Goal: Task Accomplishment & Management: Use online tool/utility

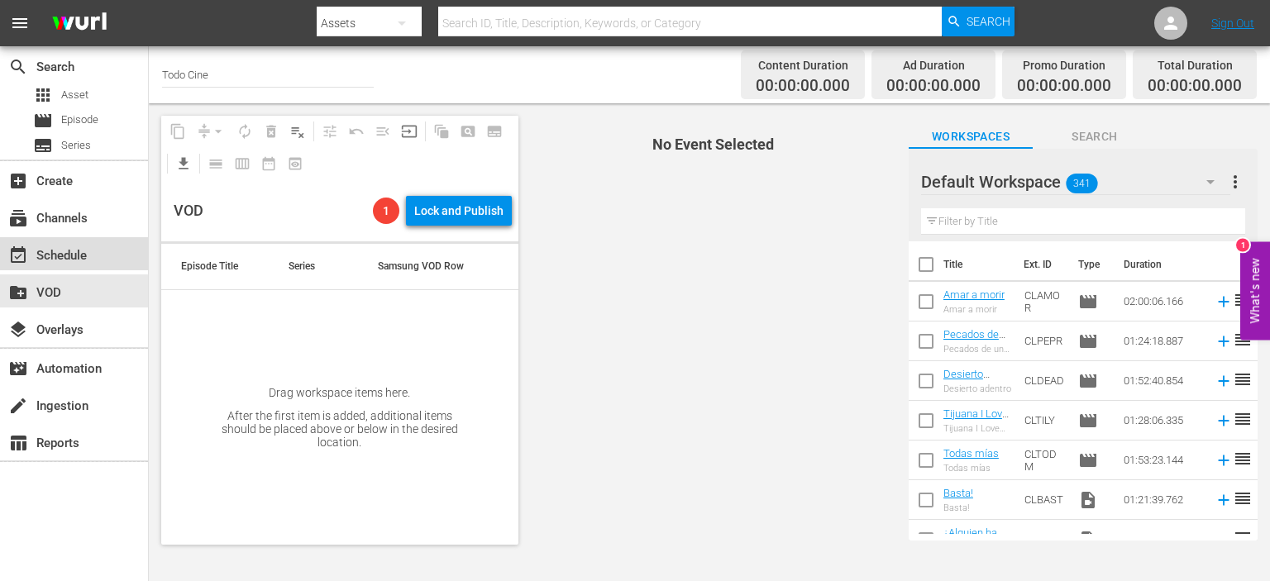
click at [62, 254] on div "event_available Schedule" at bounding box center [46, 253] width 93 height 15
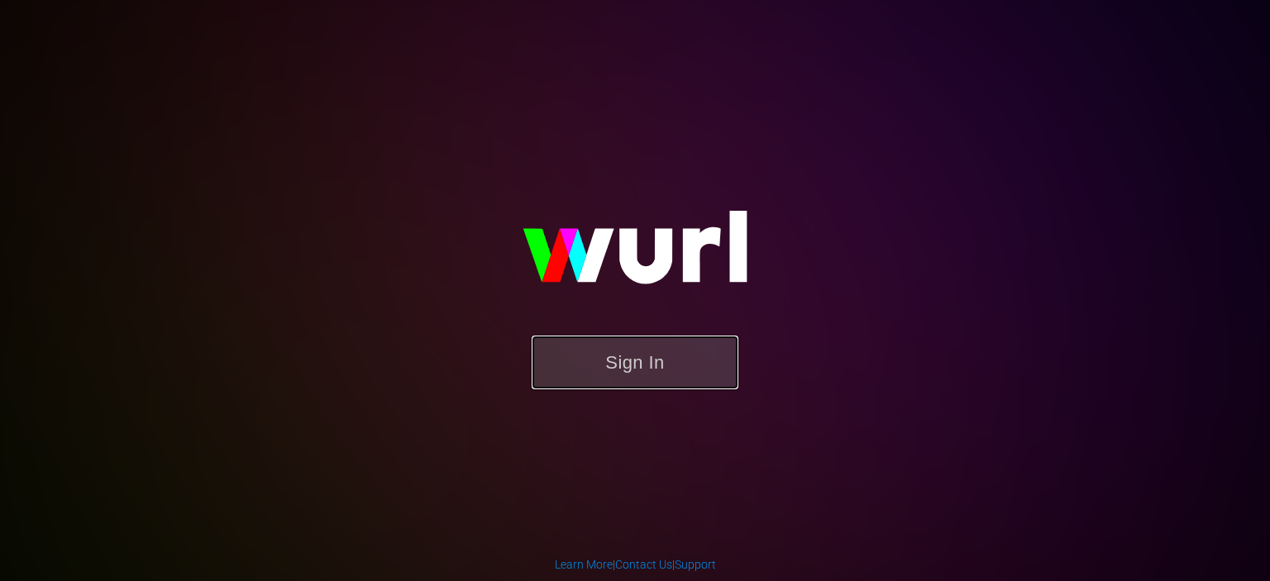
click at [667, 364] on button "Sign In" at bounding box center [635, 363] width 207 height 54
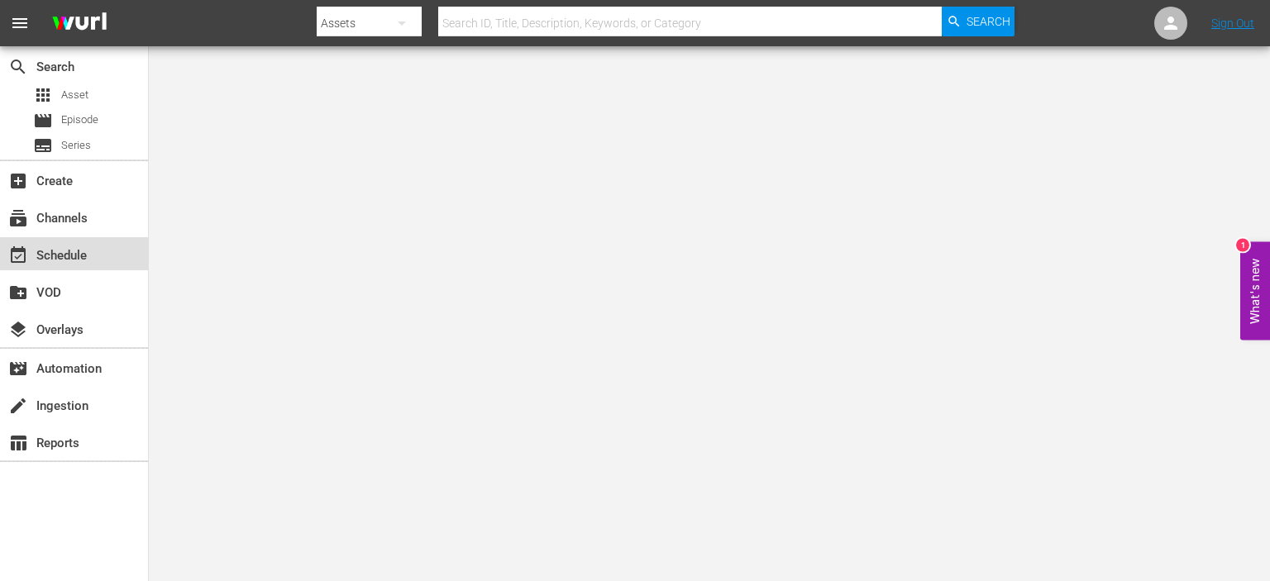
click at [71, 251] on div "event_available Schedule" at bounding box center [46, 253] width 93 height 15
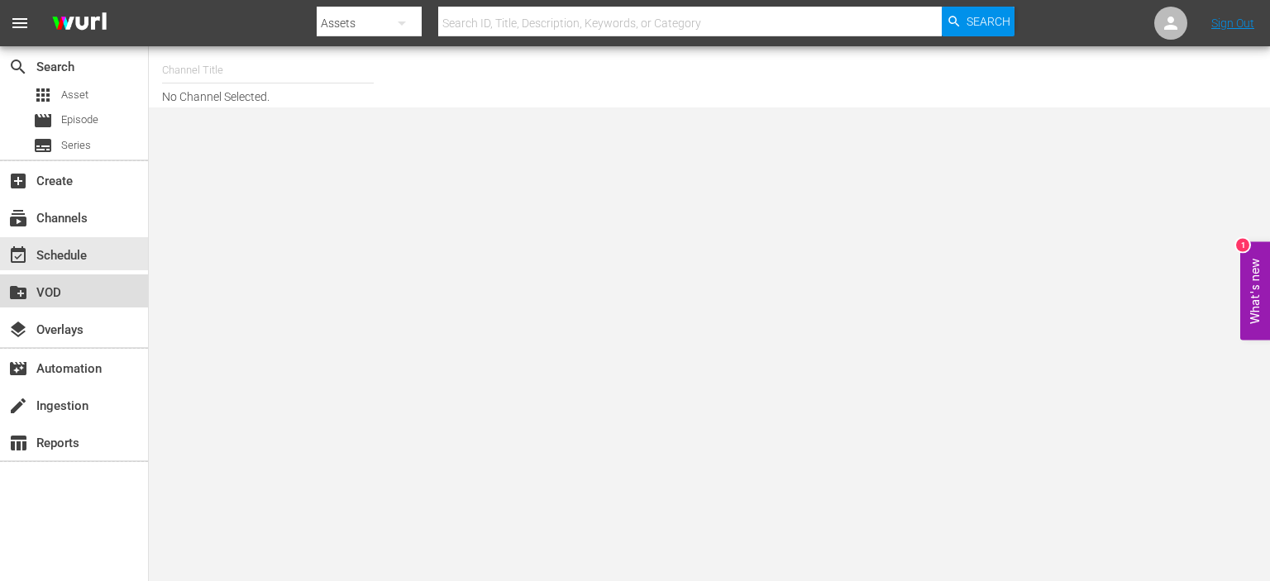
click at [69, 299] on div "create_new_folder VOD" at bounding box center [74, 291] width 148 height 33
click at [92, 130] on div "movie Episode" at bounding box center [65, 120] width 65 height 23
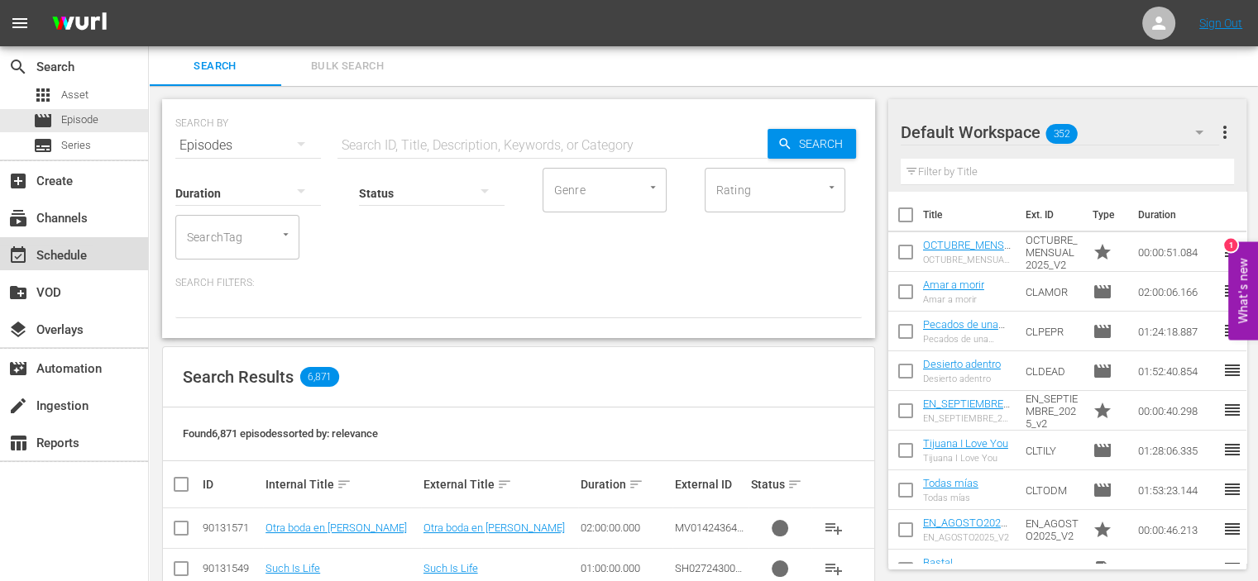
click at [50, 246] on div "event_available Schedule" at bounding box center [46, 253] width 93 height 15
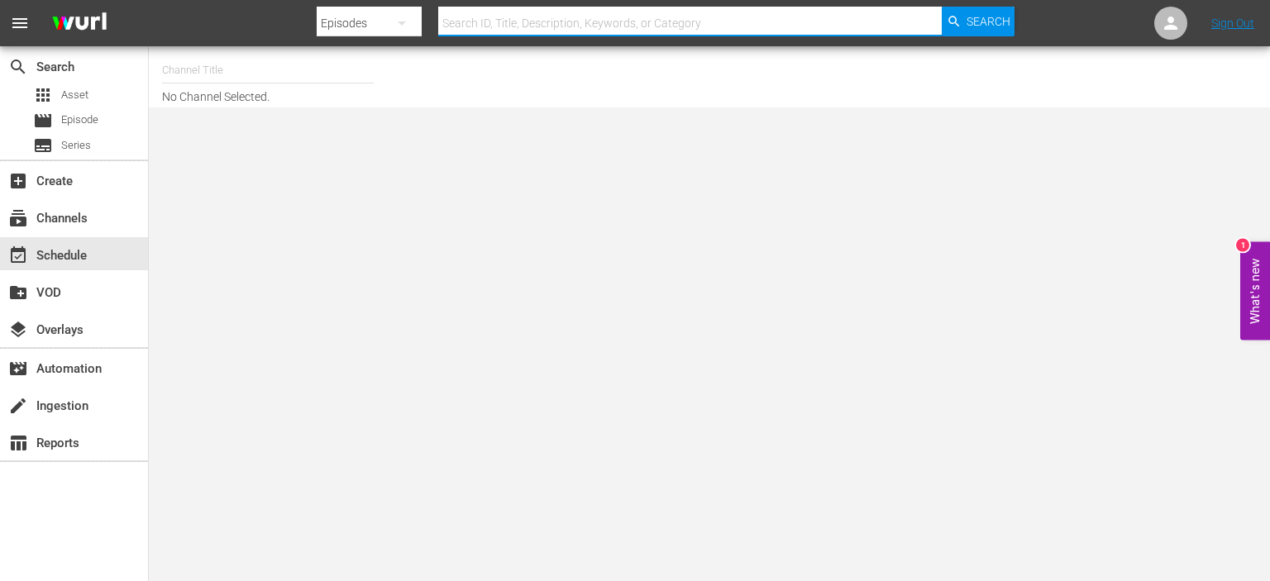
click at [541, 26] on input "text" at bounding box center [690, 23] width 504 height 40
paste input "Se lo dije, Lucecita"
type input "Se lo dije, Lucecita"
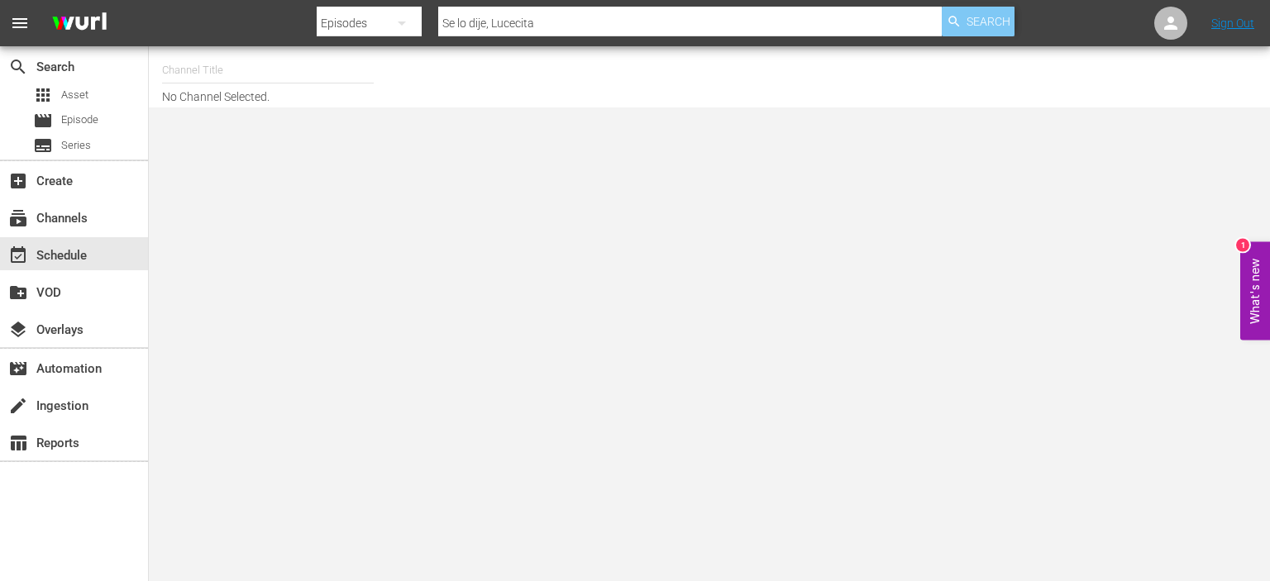
click at [989, 21] on span "Search" at bounding box center [989, 22] width 44 height 30
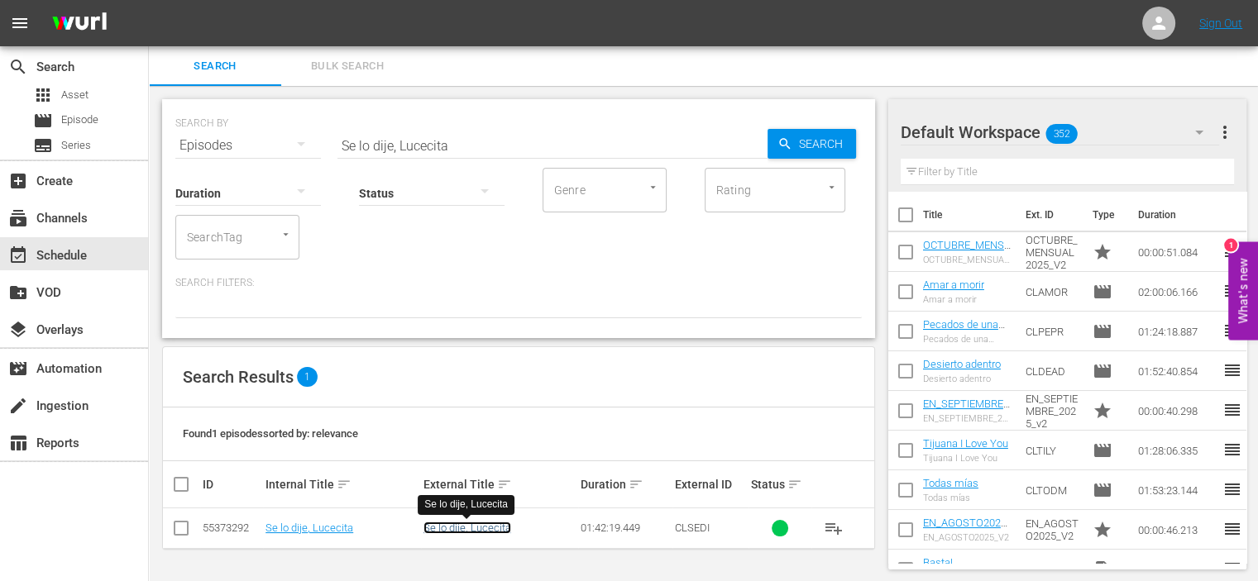
click at [483, 531] on link "Se lo dije, Lucecita" at bounding box center [467, 528] width 88 height 12
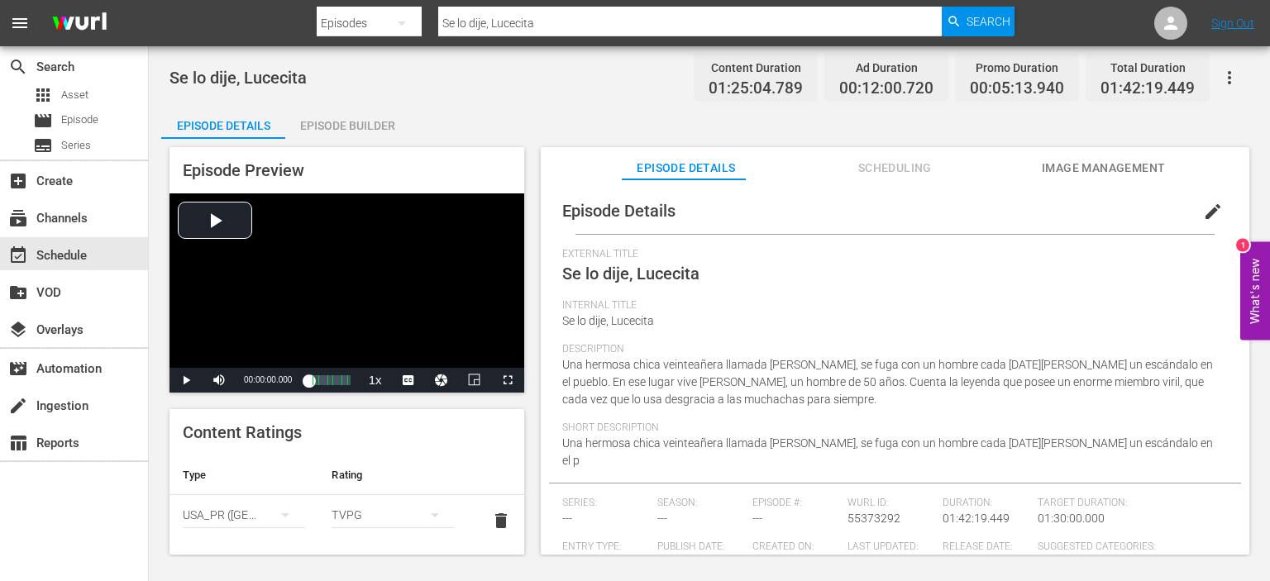
drag, startPoint x: 1232, startPoint y: 482, endPoint x: 866, endPoint y: 351, distance: 389.2
click at [866, 351] on span "Description" at bounding box center [890, 349] width 657 height 13
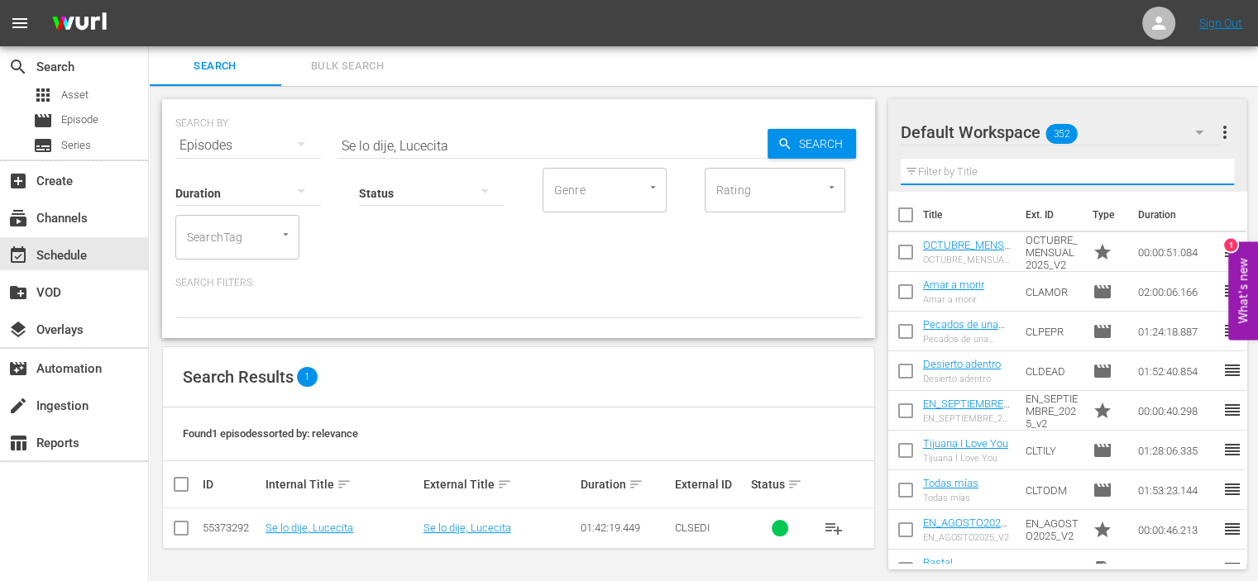
click at [981, 178] on input "text" at bounding box center [1067, 172] width 334 height 26
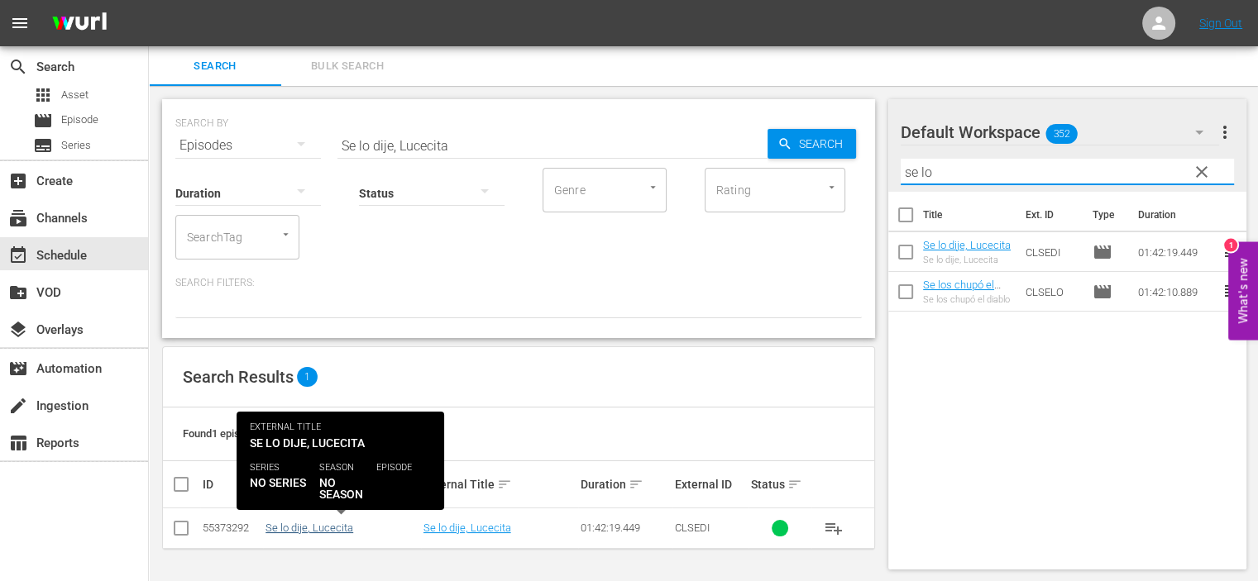
type input "se lo"
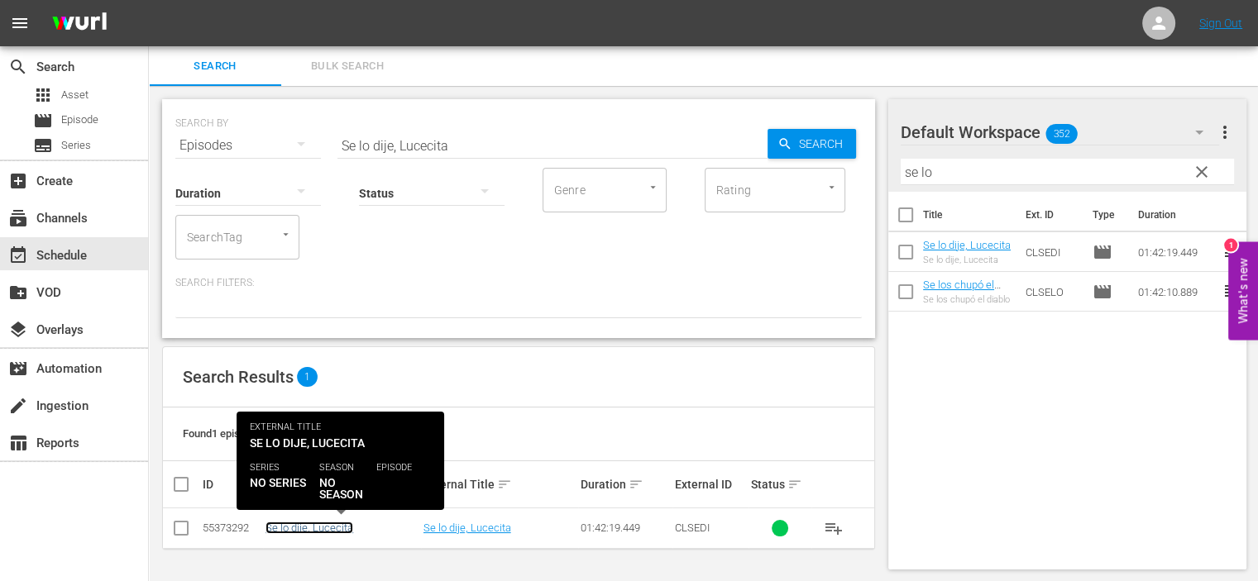
click at [303, 530] on link "Se lo dije, Lucecita" at bounding box center [309, 528] width 88 height 12
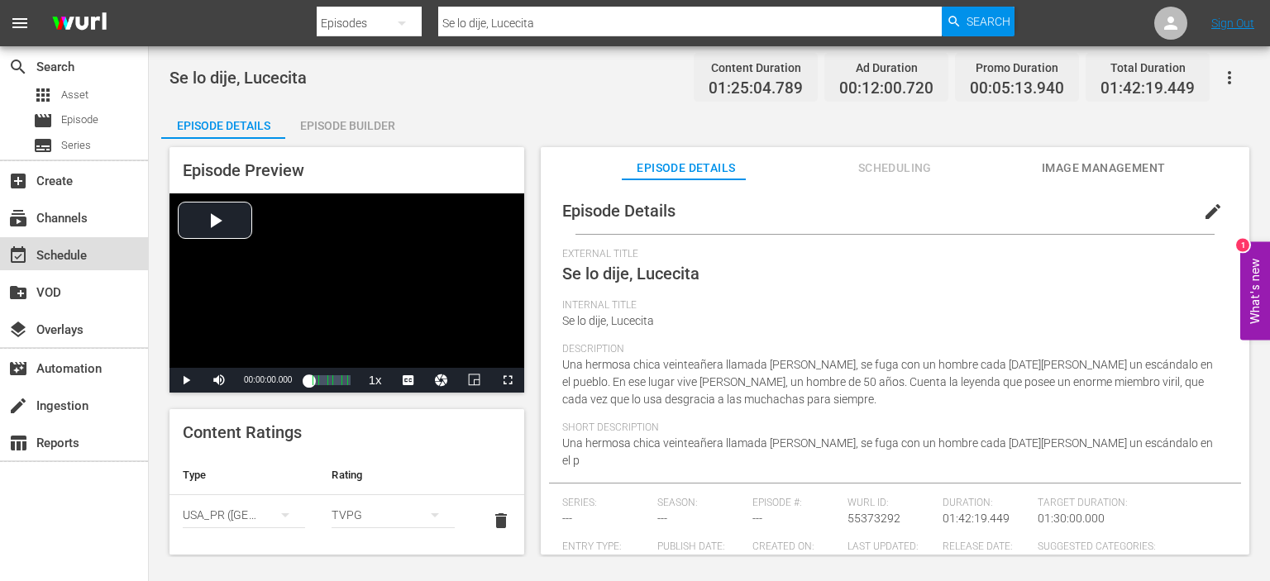
click at [64, 251] on div "event_available Schedule" at bounding box center [46, 253] width 93 height 15
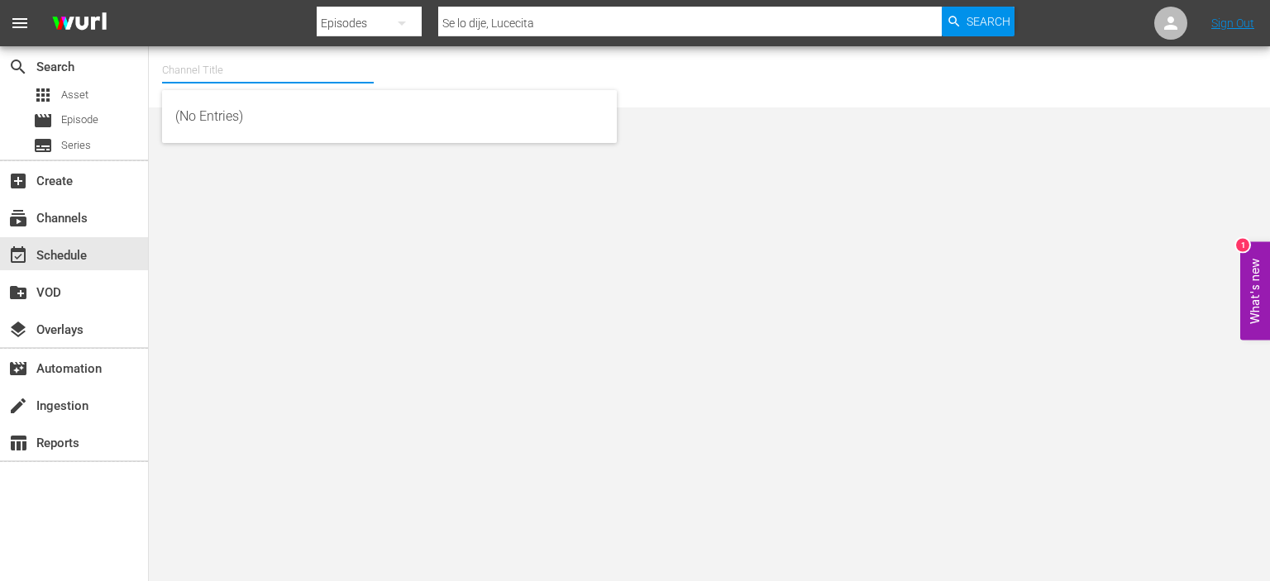
click at [210, 71] on input "text" at bounding box center [268, 70] width 212 height 40
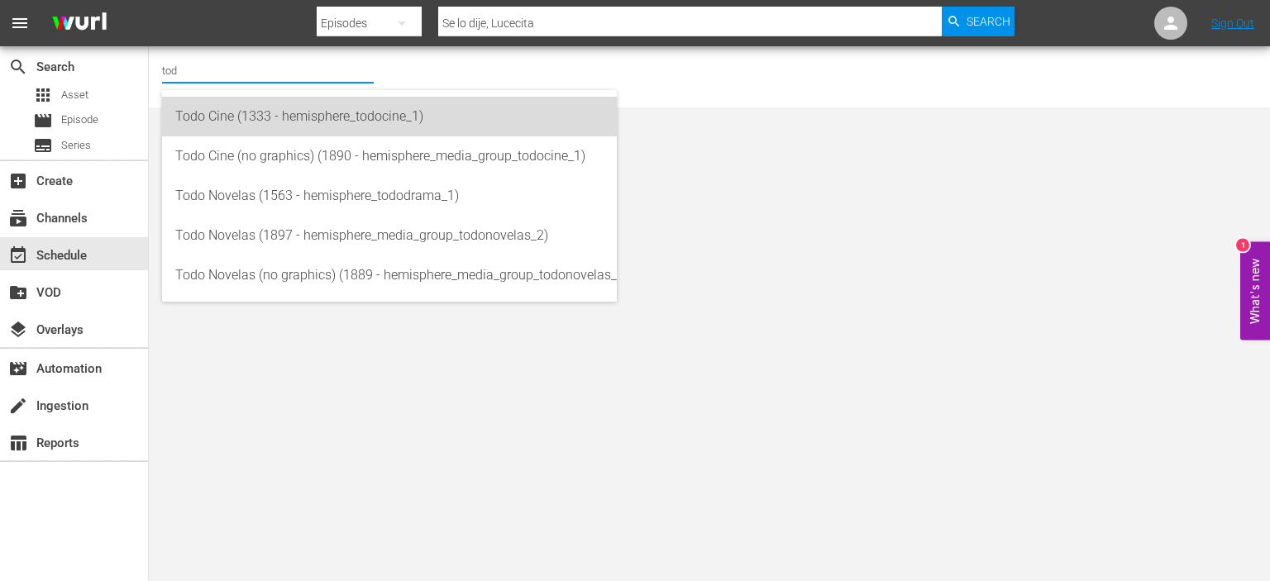
click at [238, 122] on div "Todo Cine (1333 - hemisphere_todocine_1)" at bounding box center [389, 117] width 428 height 40
type input "Todo Cine (1333 - hemisphere_todocine_1)"
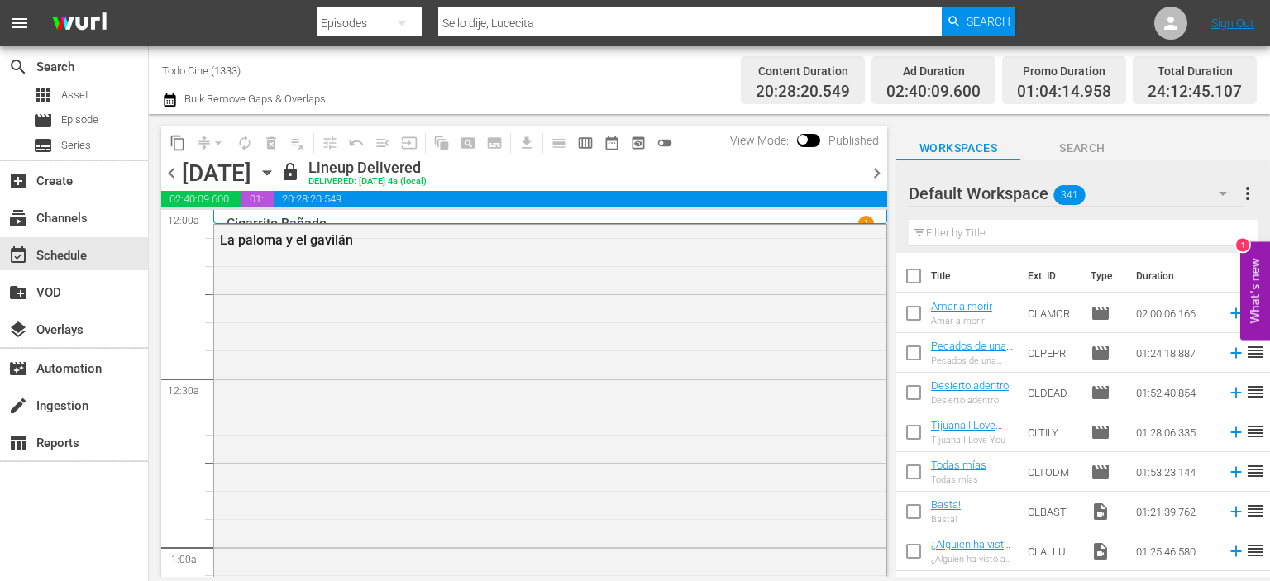
click at [270, 171] on icon "button" at bounding box center [266, 173] width 7 height 4
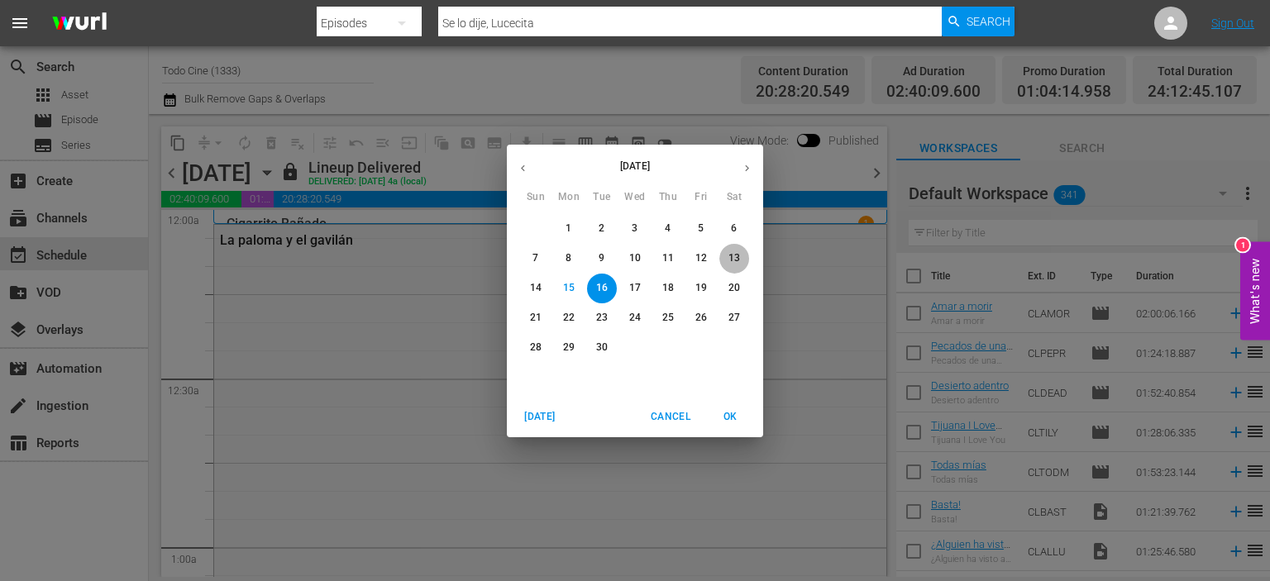
click at [736, 254] on p "13" at bounding box center [734, 258] width 12 height 14
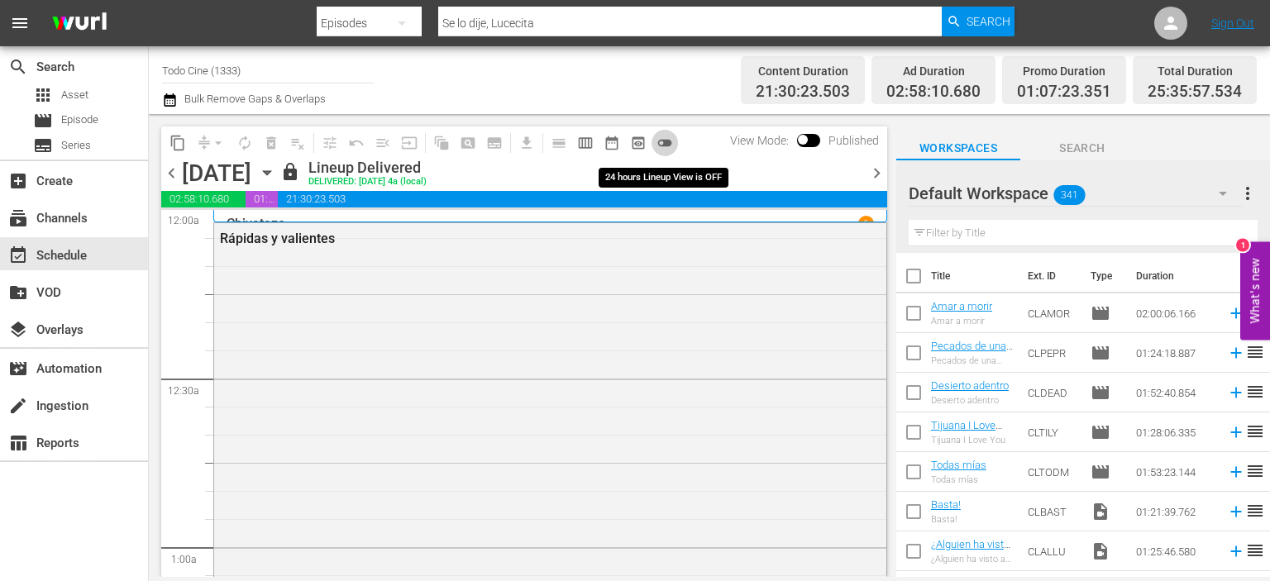
click at [665, 141] on span "toggle_off" at bounding box center [665, 143] width 17 height 17
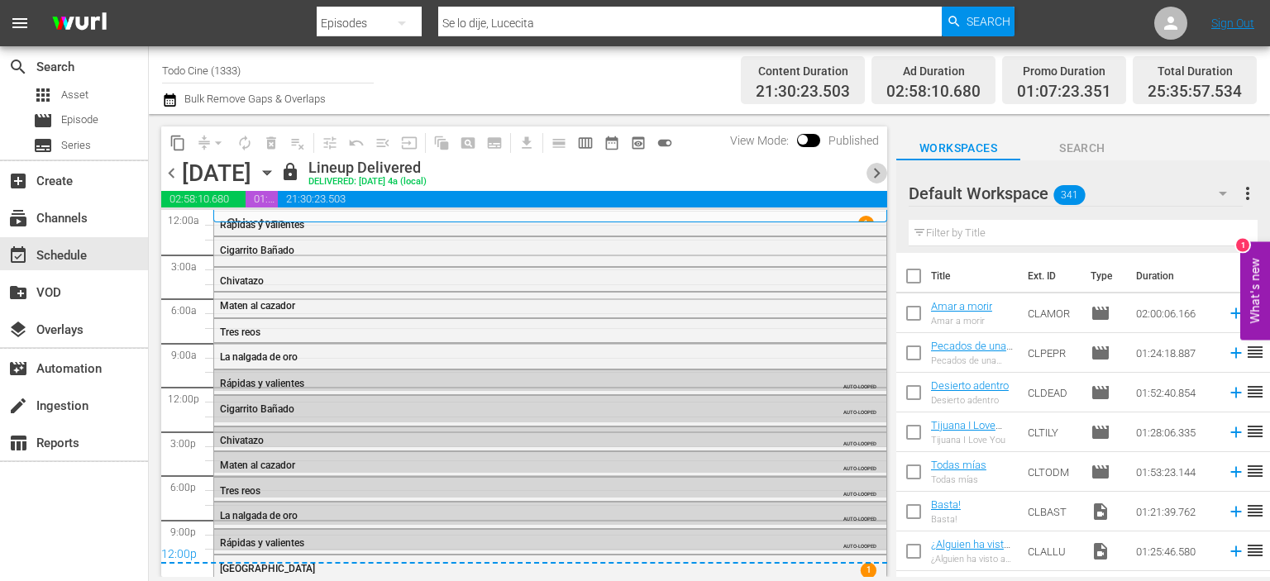
click at [873, 170] on span "chevron_right" at bounding box center [877, 173] width 21 height 21
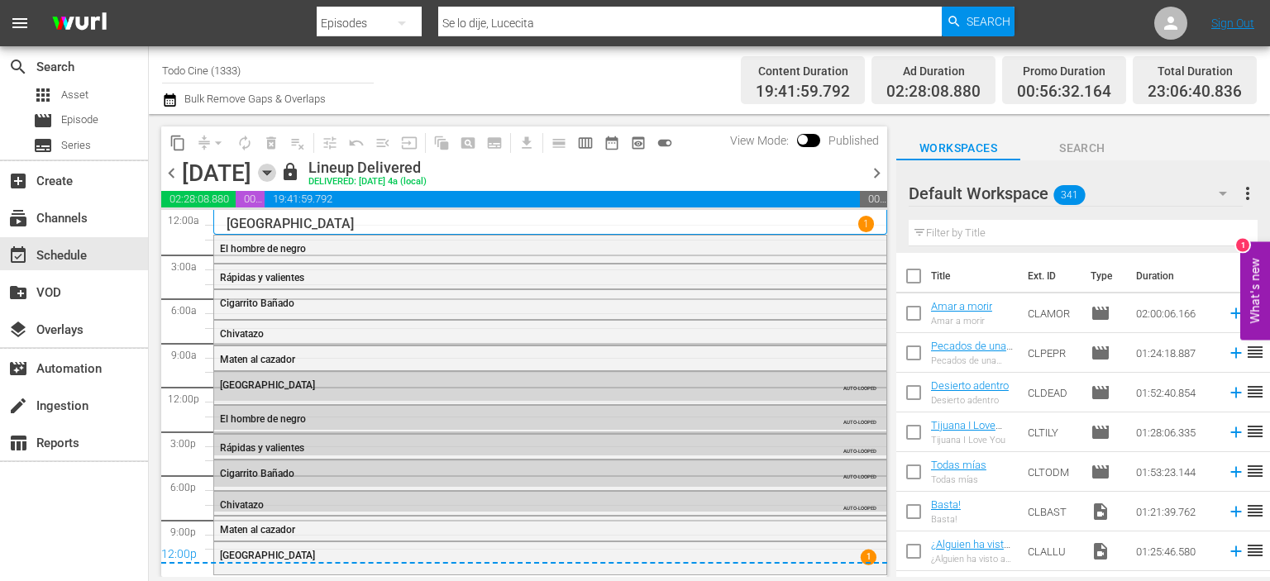
click at [276, 169] on icon "button" at bounding box center [267, 173] width 18 height 18
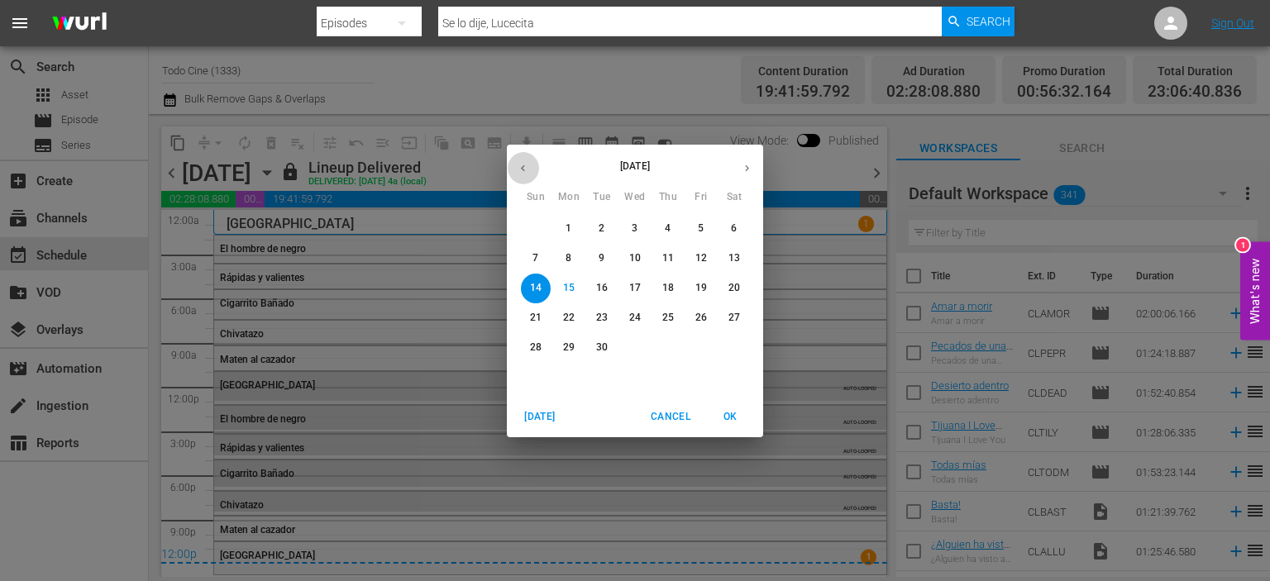
click at [522, 171] on icon "button" at bounding box center [523, 168] width 12 height 12
click at [666, 412] on span "Cancel" at bounding box center [671, 416] width 40 height 17
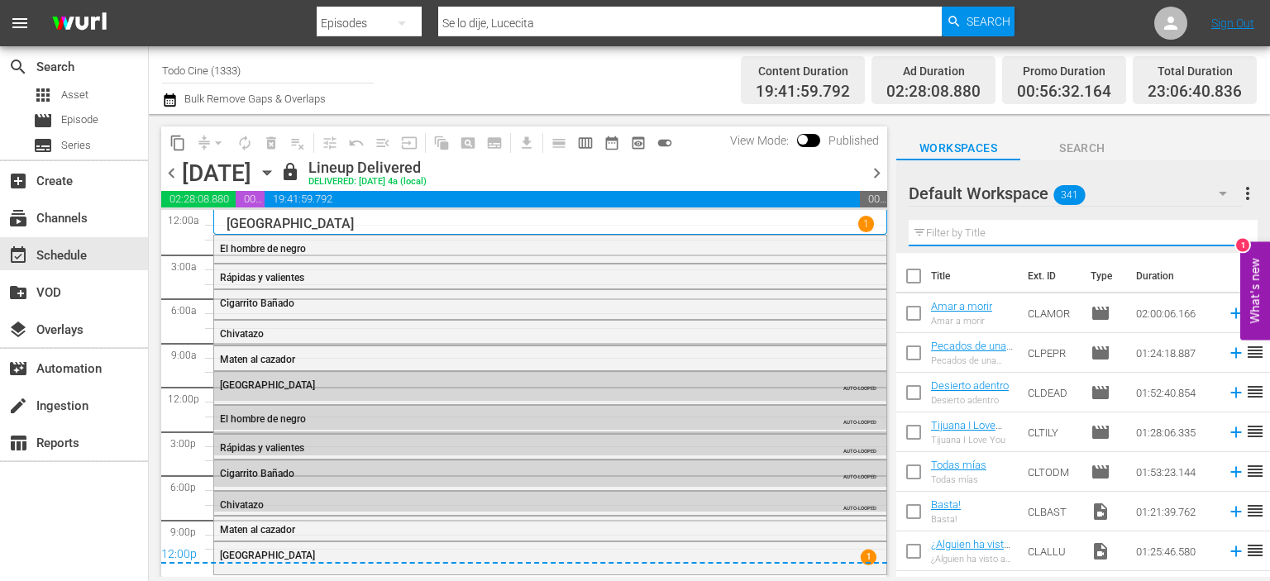
click at [999, 224] on input "text" at bounding box center [1083, 233] width 349 height 26
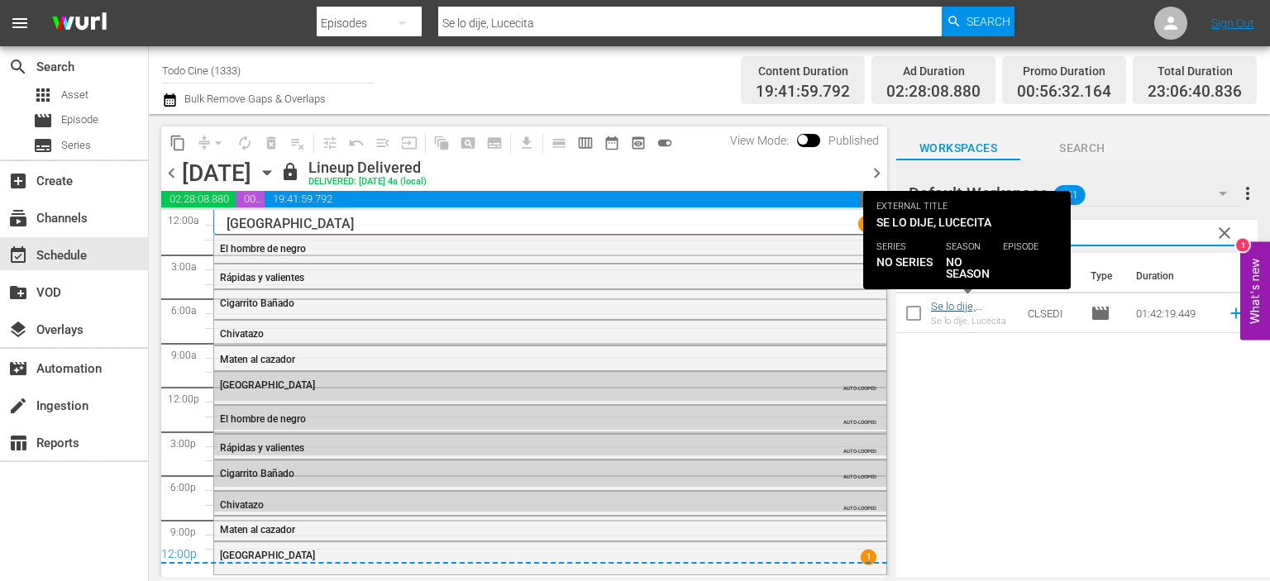
type input "se lo dij"
click at [951, 310] on link "Se lo dije, Lucecita" at bounding box center [953, 312] width 45 height 25
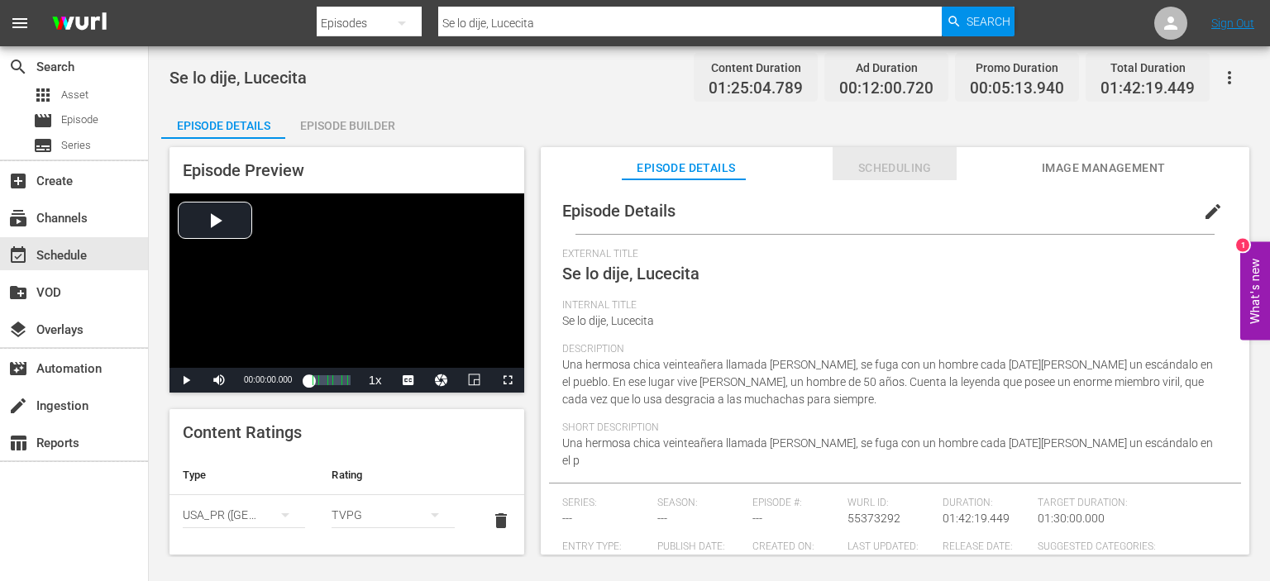
click at [881, 167] on span "Scheduling" at bounding box center [895, 168] width 124 height 21
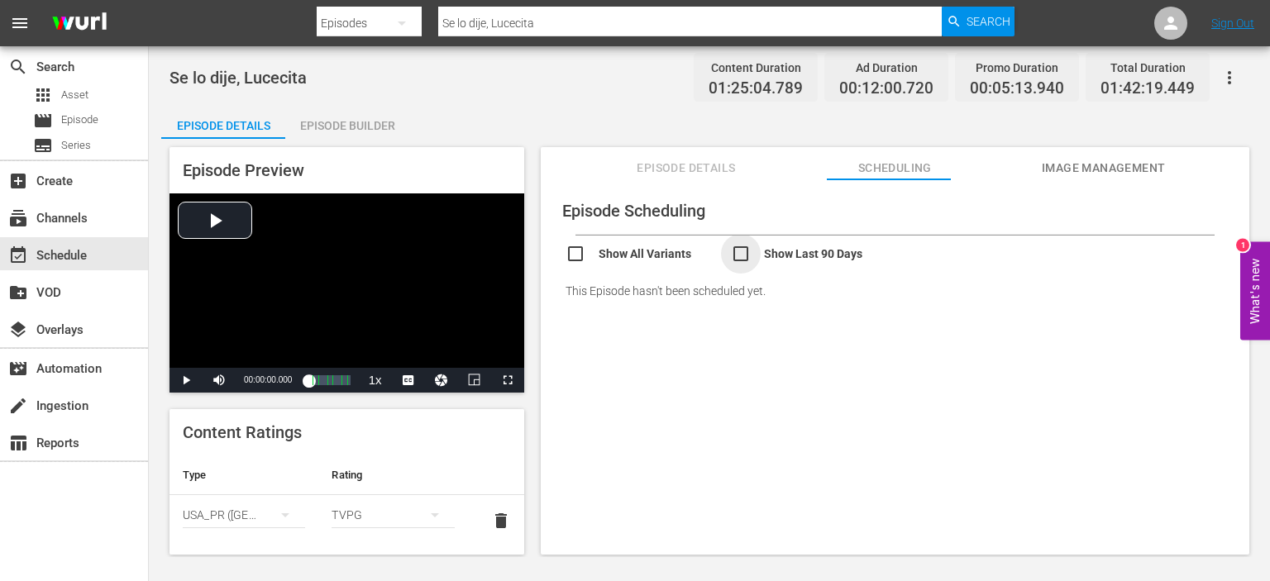
click at [741, 257] on input "checkbox" at bounding box center [813, 256] width 165 height 24
checkbox input "true"
click at [569, 257] on input "checkbox" at bounding box center [648, 256] width 165 height 24
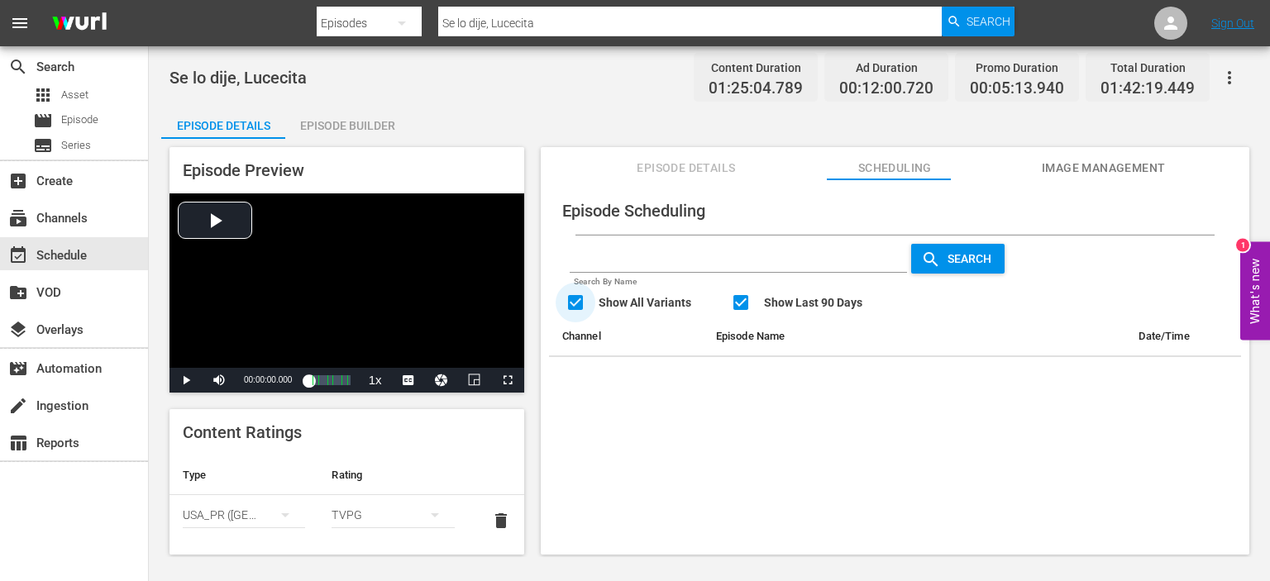
click at [567, 297] on input "checkbox" at bounding box center [648, 305] width 165 height 24
checkbox input "false"
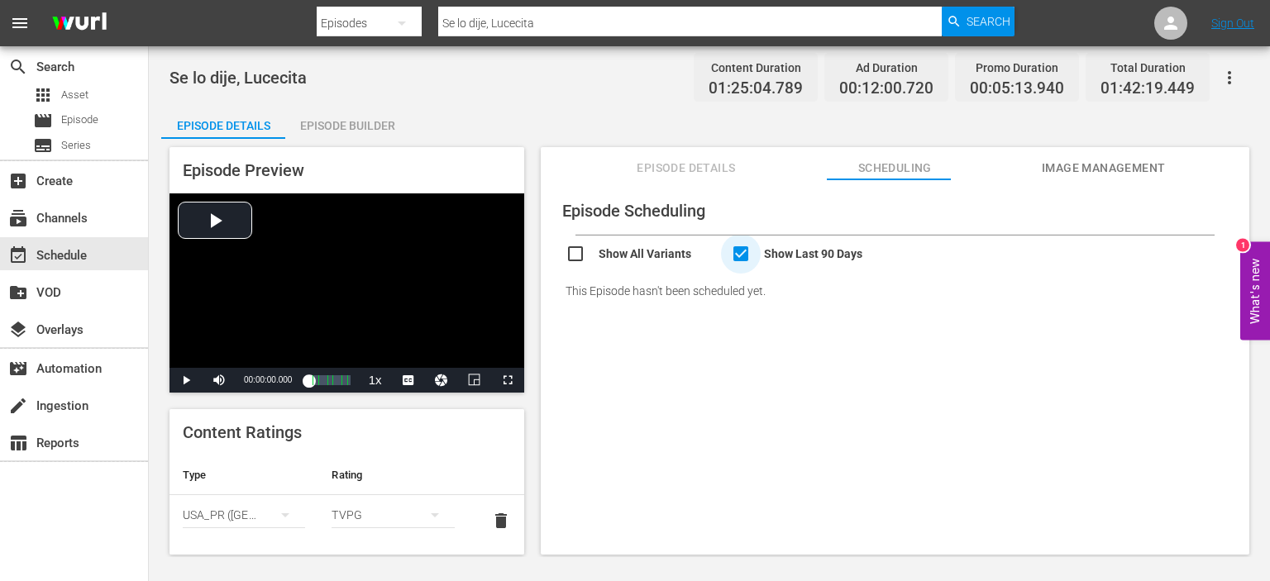
click at [738, 252] on input "checkbox" at bounding box center [813, 256] width 165 height 24
checkbox input "false"
click at [98, 251] on div "event_available Schedule" at bounding box center [74, 253] width 148 height 33
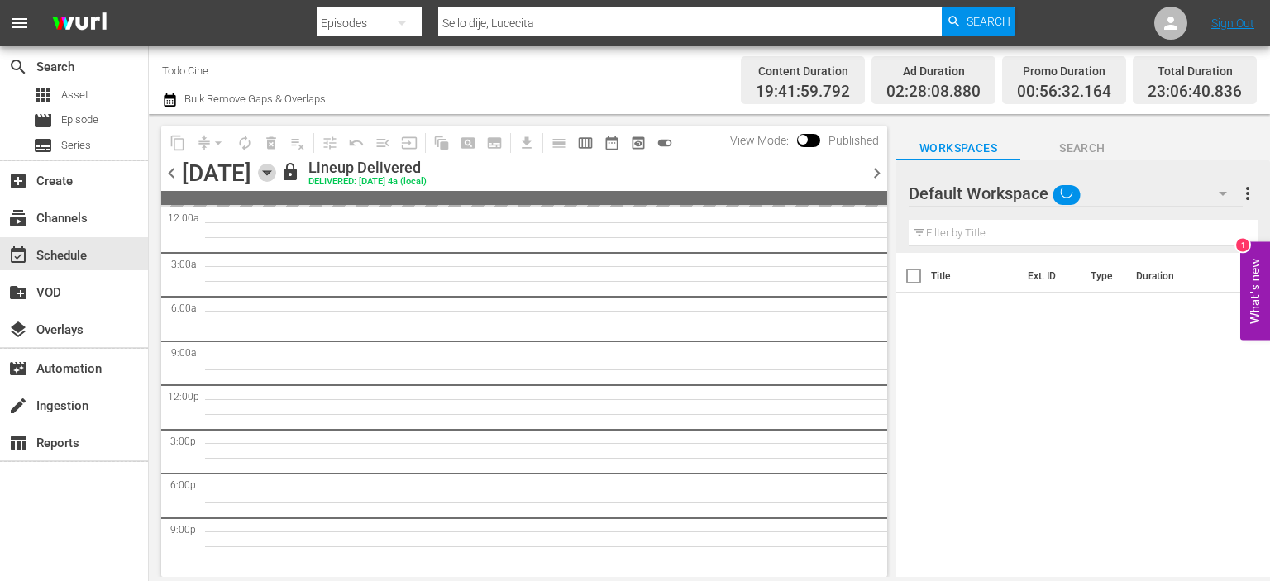
click at [276, 168] on icon "button" at bounding box center [267, 173] width 18 height 18
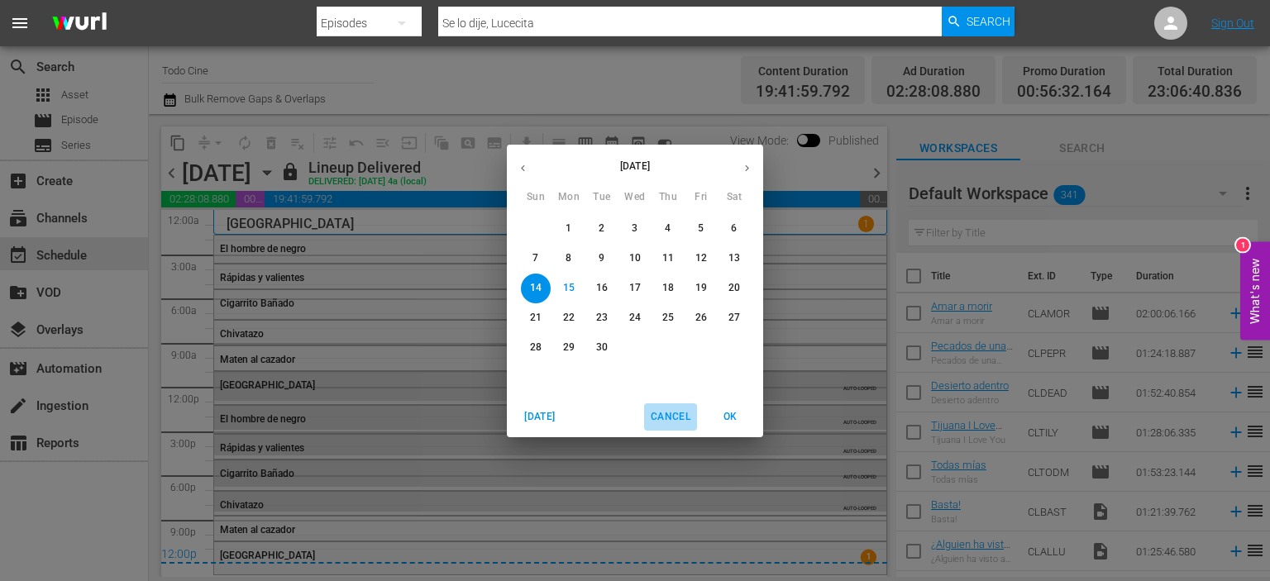
click at [666, 419] on span "Cancel" at bounding box center [671, 416] width 40 height 17
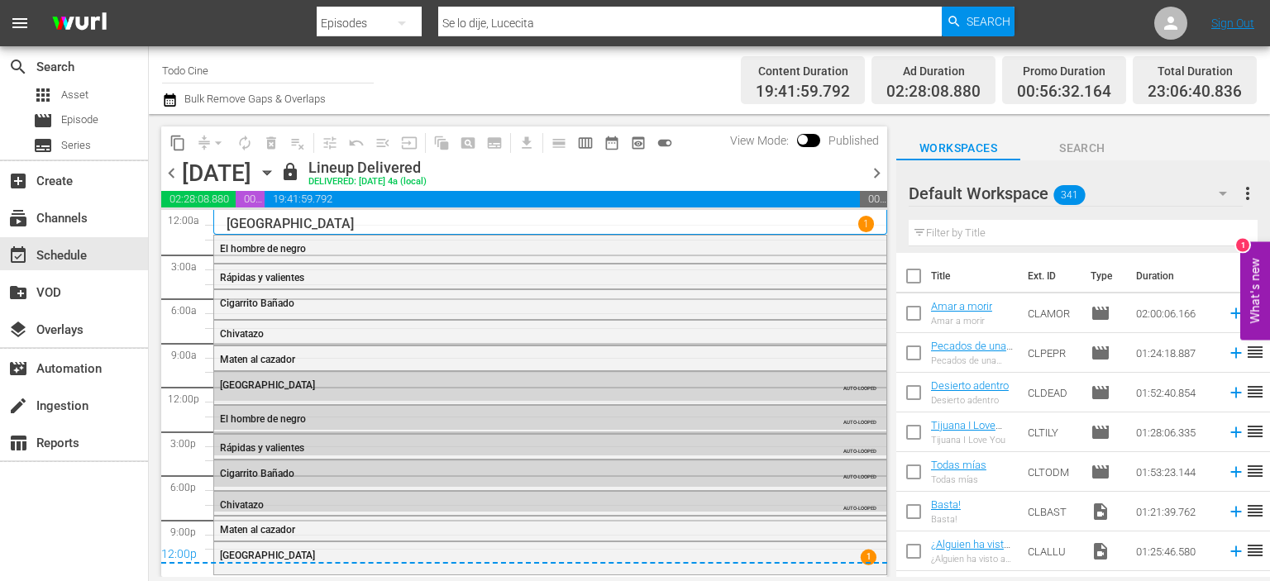
click at [276, 175] on icon "button" at bounding box center [267, 173] width 18 height 18
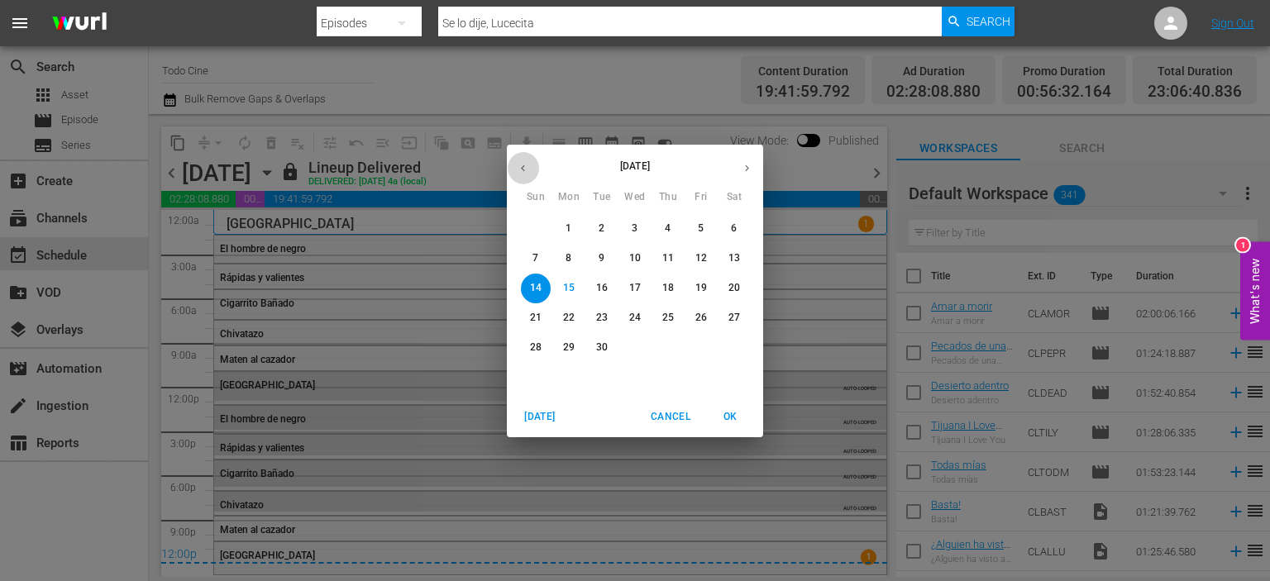
click at [523, 162] on icon "button" at bounding box center [523, 168] width 12 height 12
click at [737, 259] on p "14" at bounding box center [734, 258] width 12 height 14
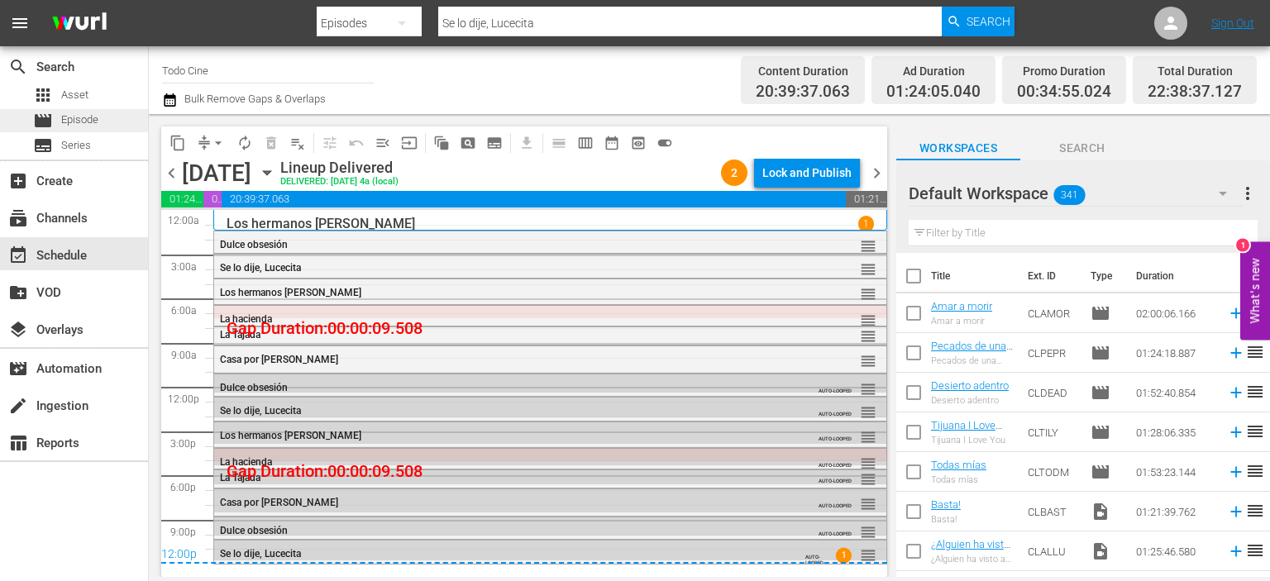
click at [89, 112] on span "Episode" at bounding box center [79, 120] width 37 height 17
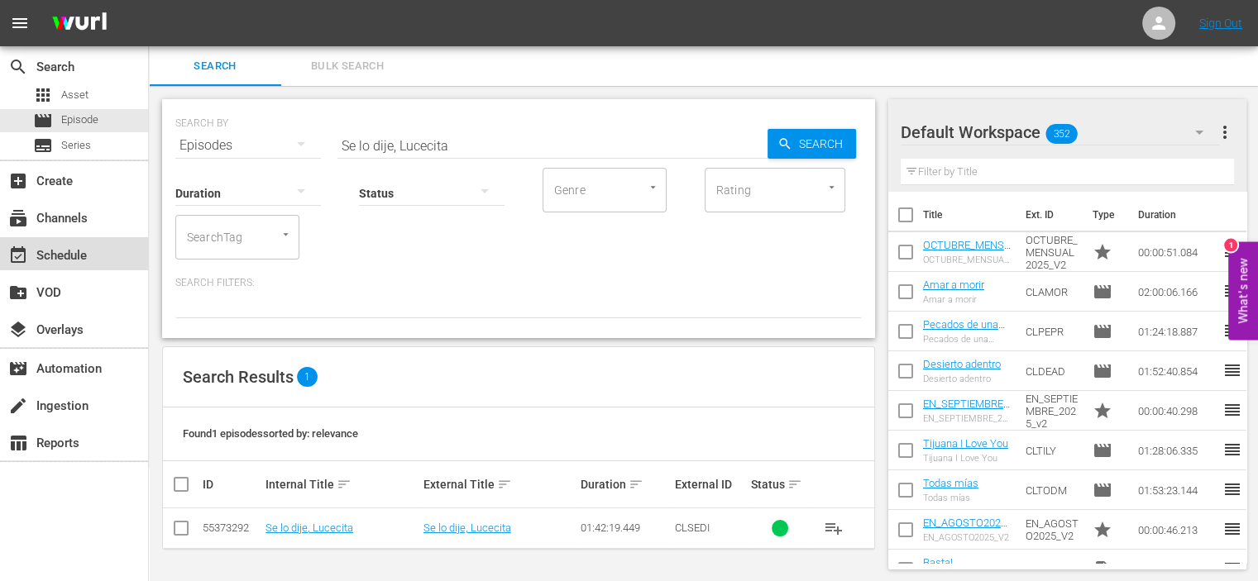
click at [40, 247] on div "event_available Schedule" at bounding box center [46, 253] width 93 height 15
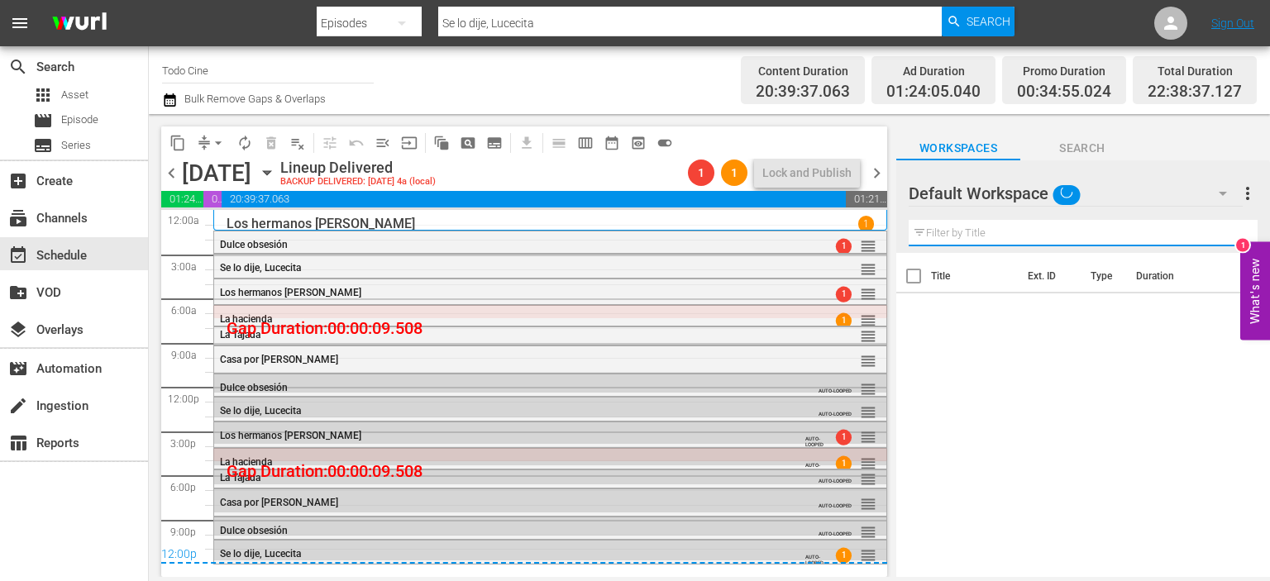
click at [1072, 236] on input "text" at bounding box center [1083, 233] width 349 height 26
paste input "Cuernito Armani"
type input "Cuernito Armani"
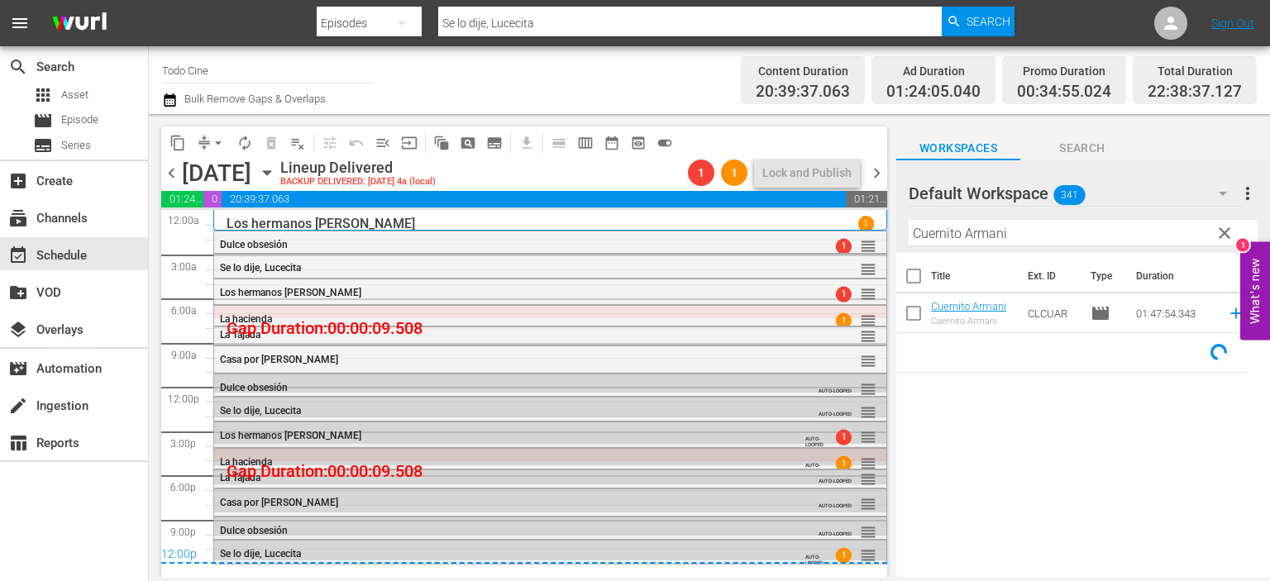
click at [948, 315] on div "Cuernito Armani Cuernito Armani" at bounding box center [968, 313] width 75 height 26
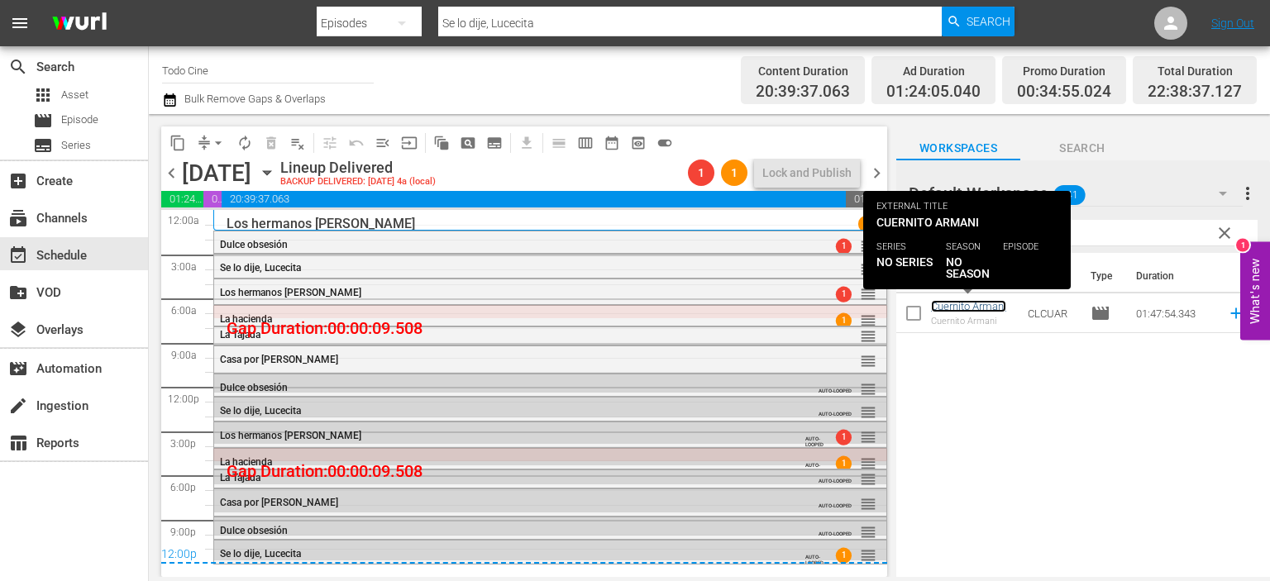
click at [953, 309] on link "Cuernito Armani" at bounding box center [968, 306] width 75 height 12
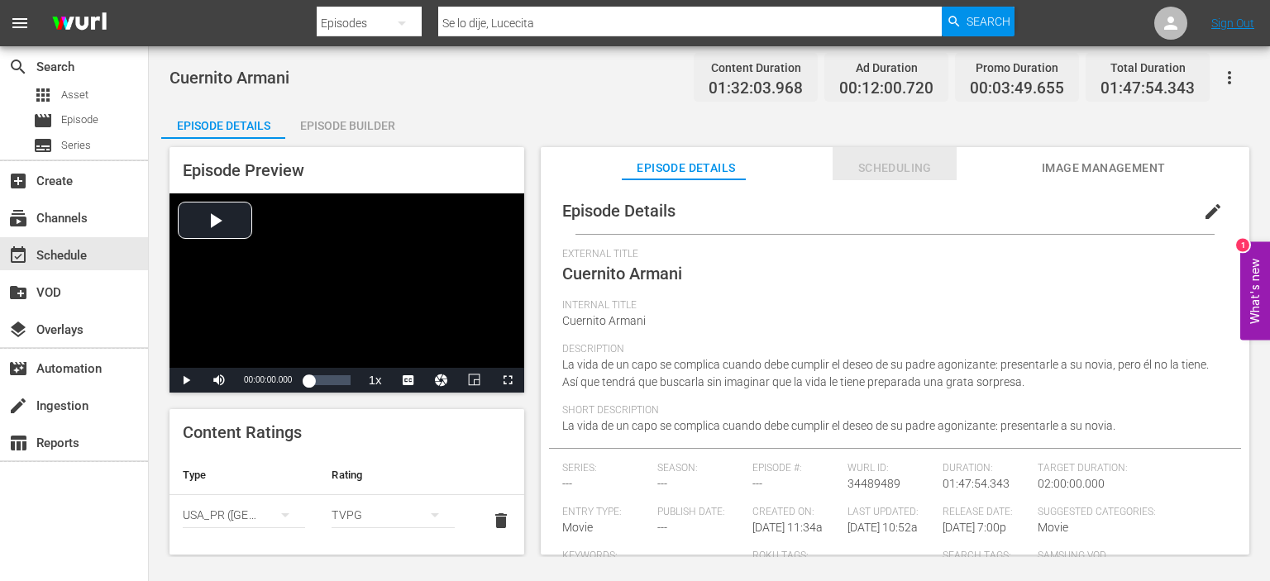
click at [886, 172] on span "Scheduling" at bounding box center [895, 168] width 124 height 21
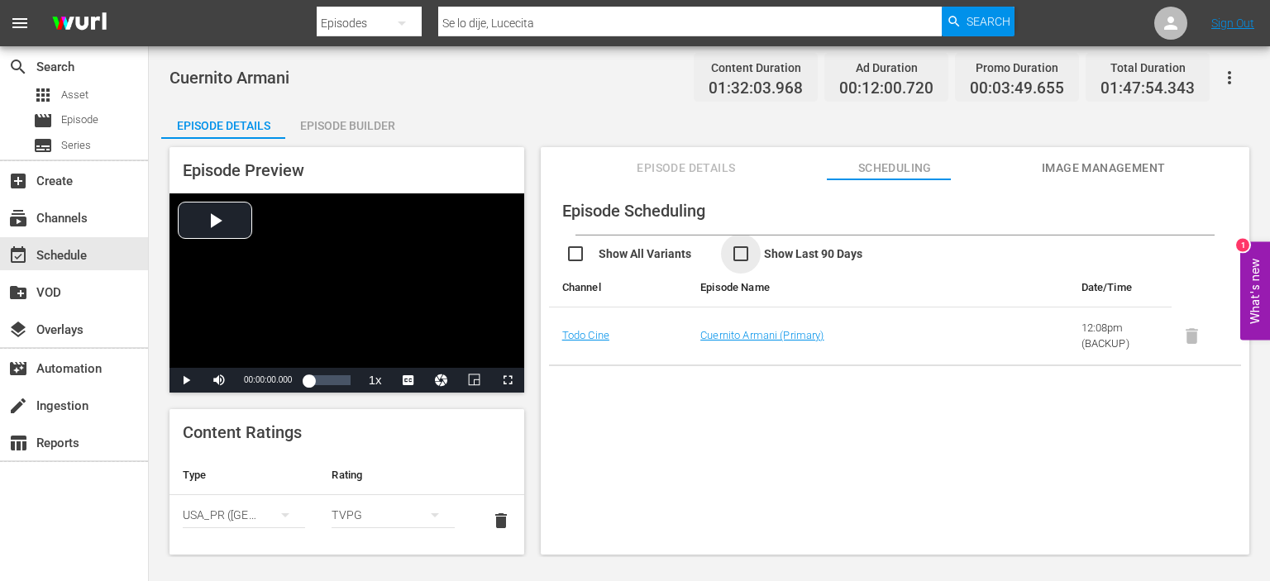
click at [742, 257] on input "checkbox" at bounding box center [813, 256] width 165 height 24
checkbox input "true"
